Goal: Task Accomplishment & Management: Manage account settings

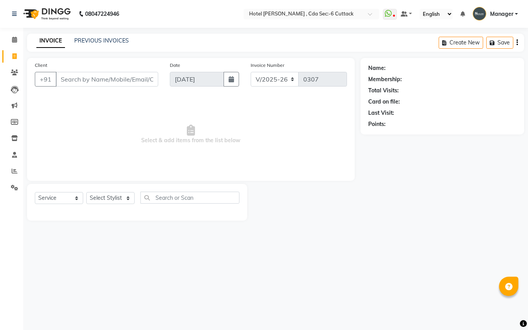
select select "7840"
select select "service"
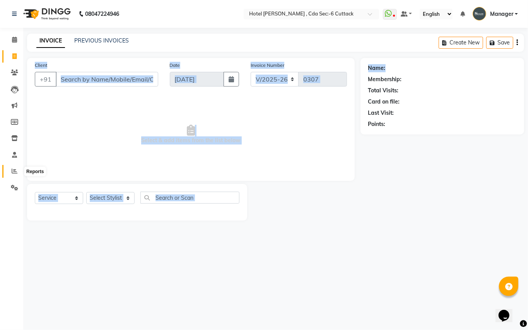
click at [10, 169] on span at bounding box center [15, 171] width 14 height 9
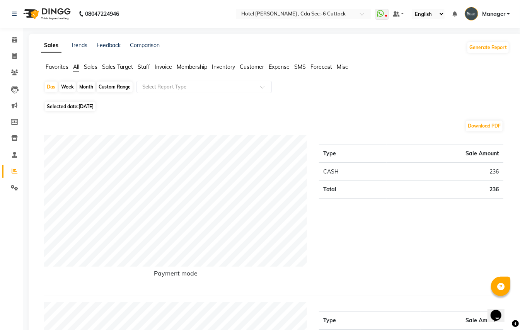
click at [279, 68] on span "Expense" at bounding box center [279, 66] width 21 height 7
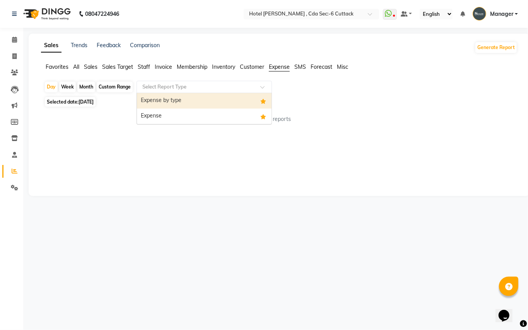
click at [260, 84] on div at bounding box center [204, 87] width 135 height 8
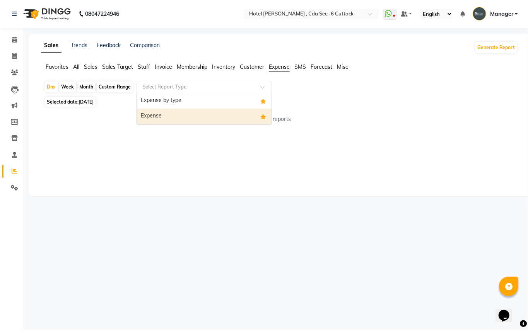
click at [213, 118] on div "Expense" at bounding box center [204, 116] width 135 height 15
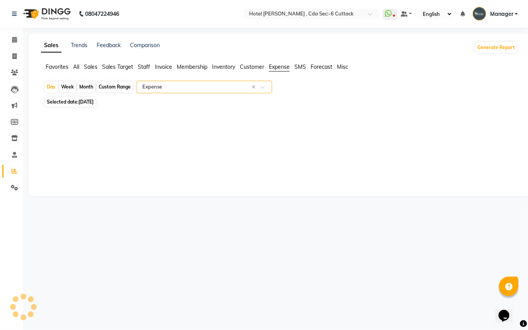
select select "full_report"
select select "csv"
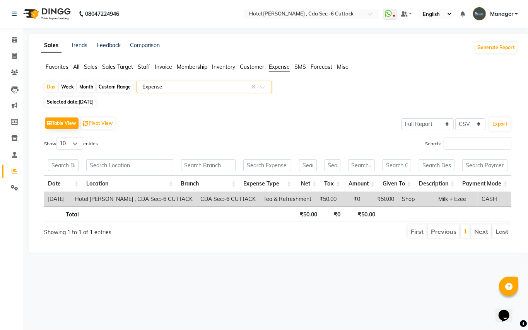
click at [87, 85] on div "Month" at bounding box center [86, 87] width 18 height 11
select select "9"
select select "2025"
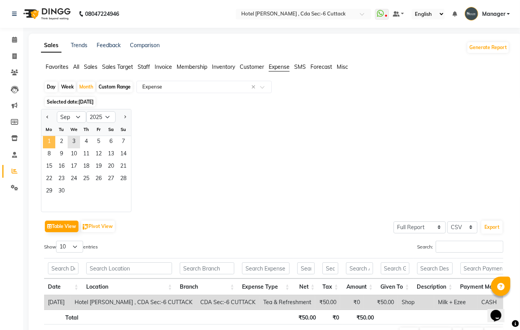
click at [45, 141] on span "1" at bounding box center [49, 142] width 12 height 12
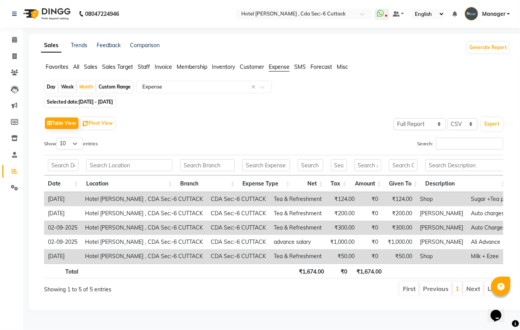
scroll to position [9, 0]
click at [14, 53] on icon at bounding box center [14, 56] width 4 height 6
select select "service"
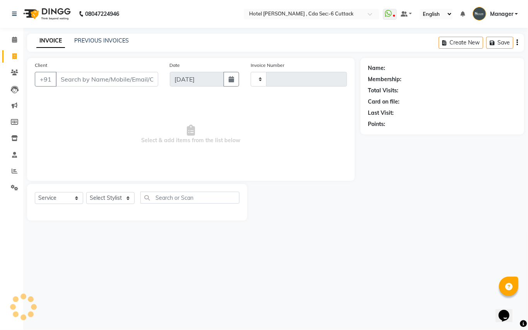
type input "0307"
select select "7840"
click at [112, 41] on link "PREVIOUS INVOICES" at bounding box center [101, 40] width 55 height 7
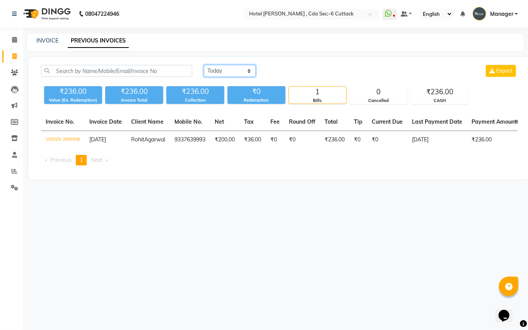
click at [238, 70] on select "[DATE] [DATE] Custom Range" at bounding box center [230, 71] width 52 height 12
select select "range"
click at [204, 65] on select "[DATE] [DATE] Custom Range" at bounding box center [230, 71] width 52 height 12
click at [295, 73] on input "[DATE]" at bounding box center [293, 71] width 54 height 11
select select "9"
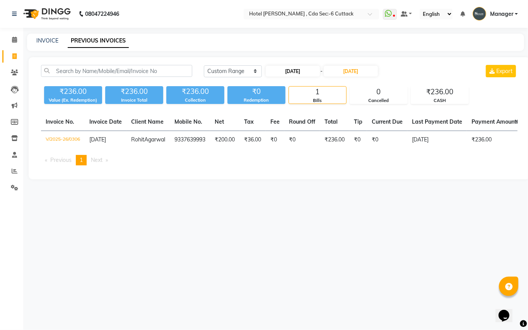
select select "2025"
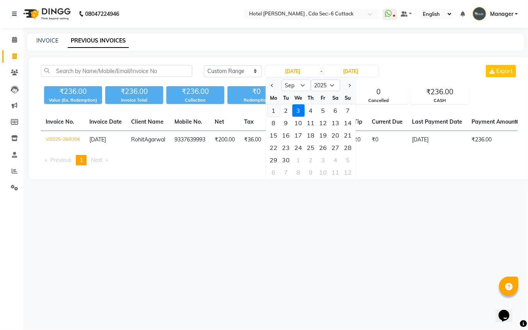
click at [272, 108] on div "1" at bounding box center [273, 110] width 12 height 12
type input "[DATE]"
